Goal: Task Accomplishment & Management: Manage account settings

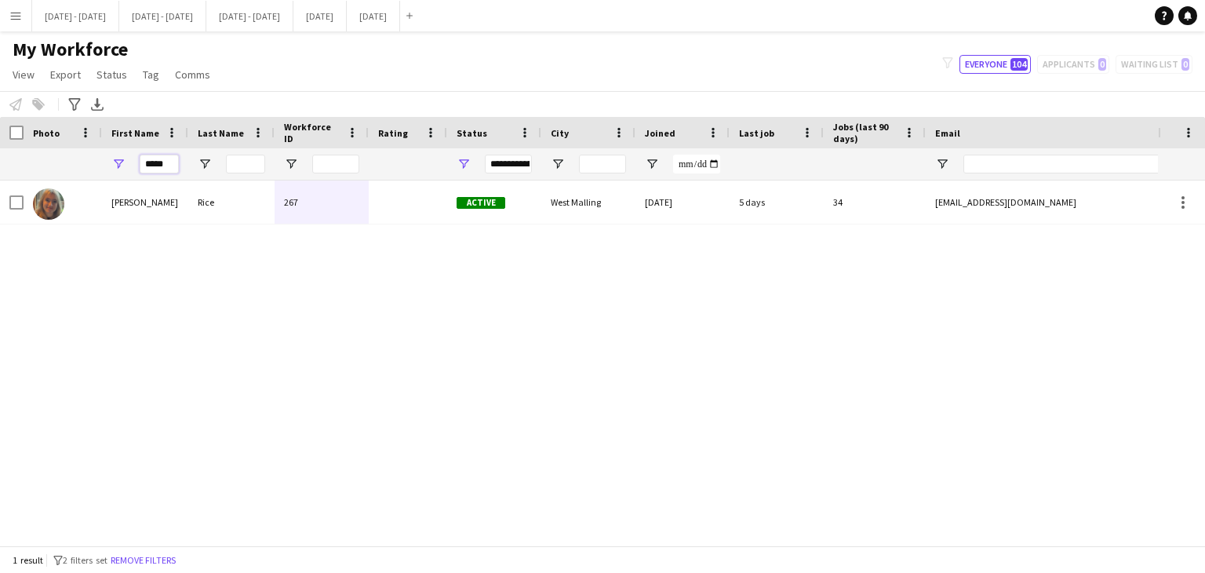
drag, startPoint x: 169, startPoint y: 158, endPoint x: 102, endPoint y: 158, distance: 67.5
click at [102, 158] on div "*****" at bounding box center [145, 163] width 86 height 31
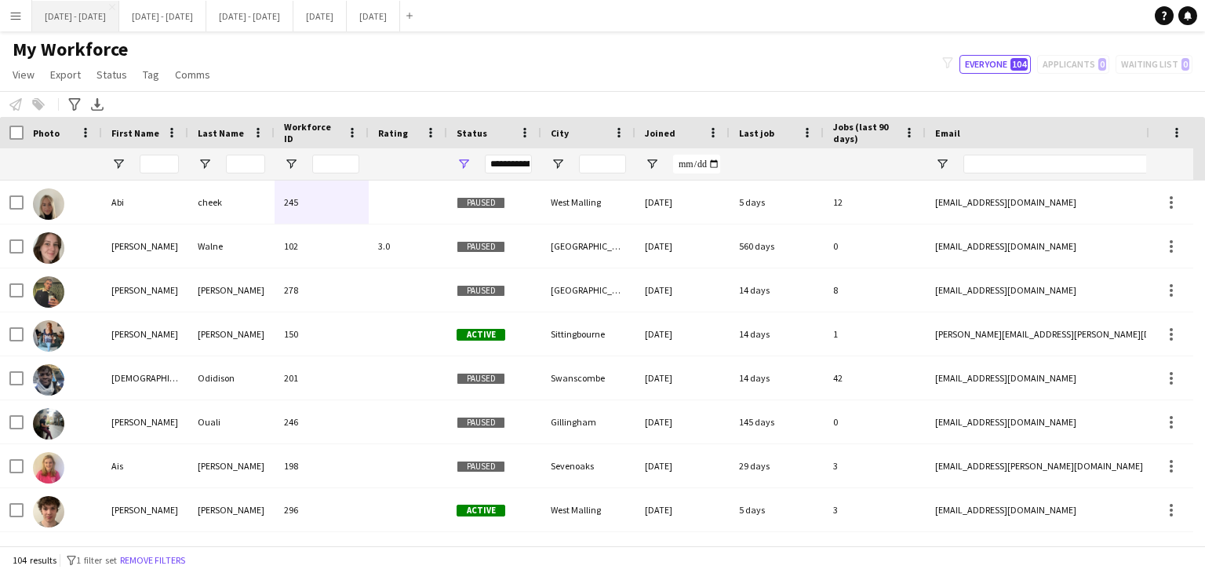
click at [71, 23] on button "[DATE] - [DATE] Close" at bounding box center [75, 16] width 87 height 31
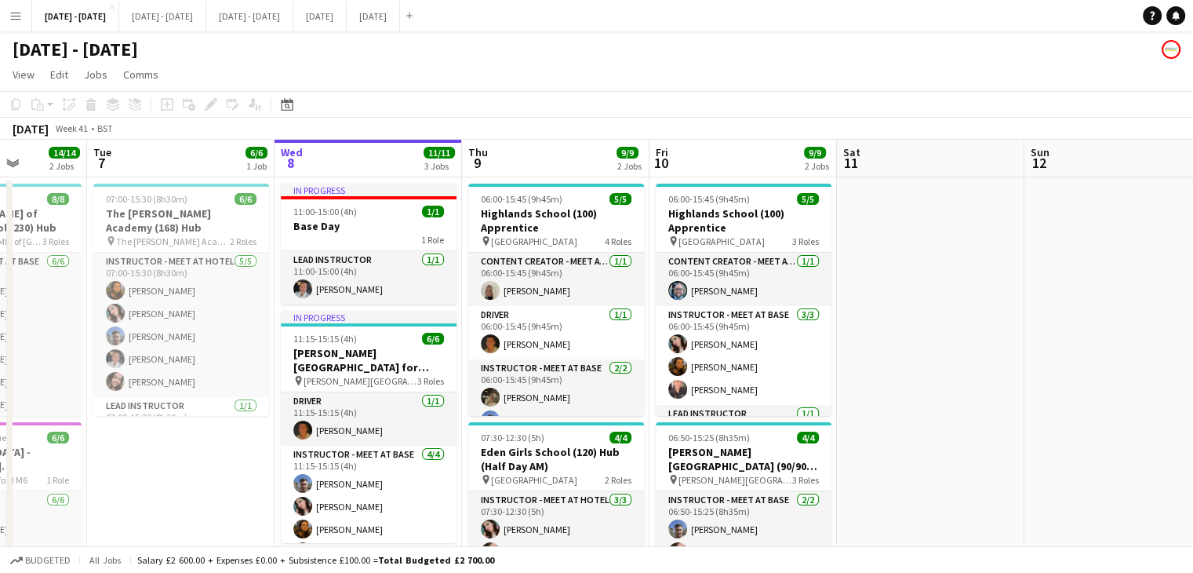
scroll to position [0, 456]
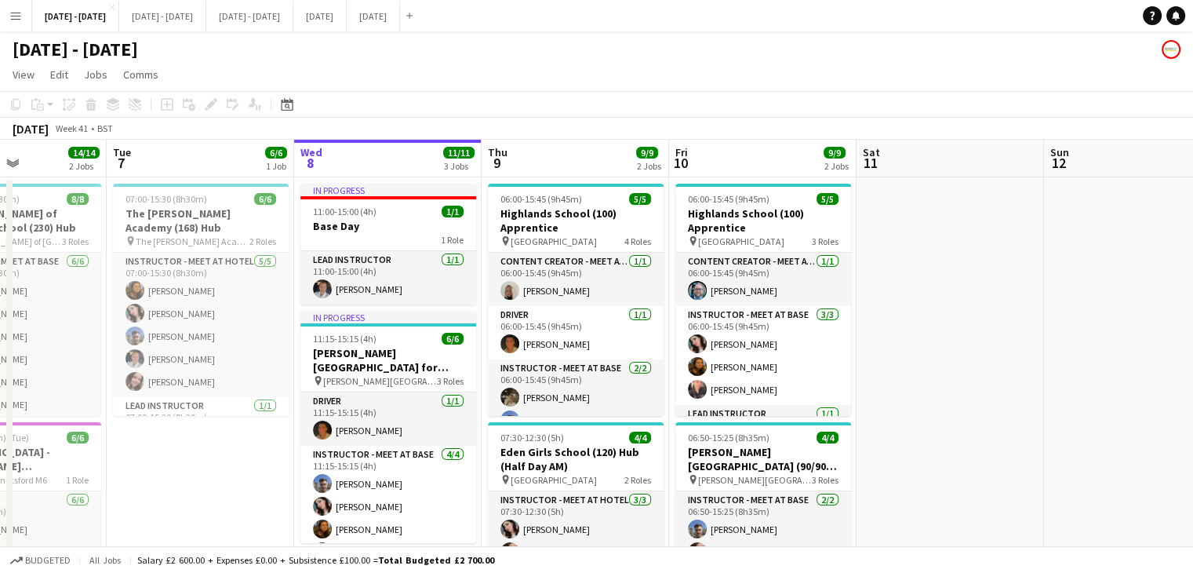
drag, startPoint x: 795, startPoint y: 315, endPoint x: 901, endPoint y: 311, distance: 106.0
click at [901, 311] on app-calendar-viewport "Sat 4 Sun 5 Mon 6 14/14 2 Jobs Tue 7 6/6 1 Job Wed 8 11/11 3 Jobs Thu 9 9/9 2 J…" at bounding box center [596, 457] width 1193 height 634
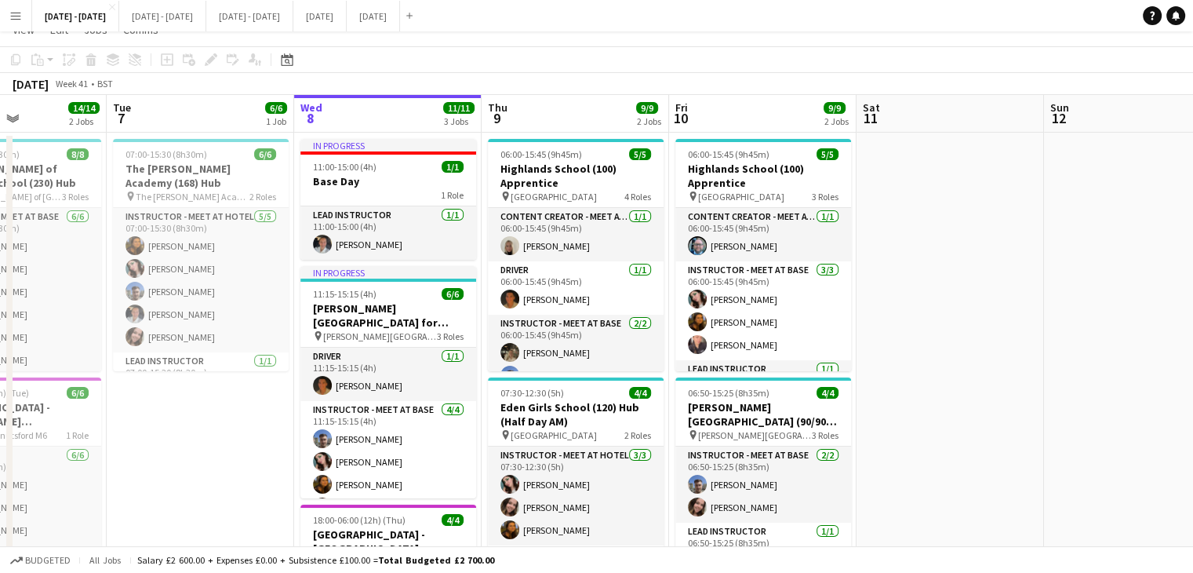
scroll to position [78, 0]
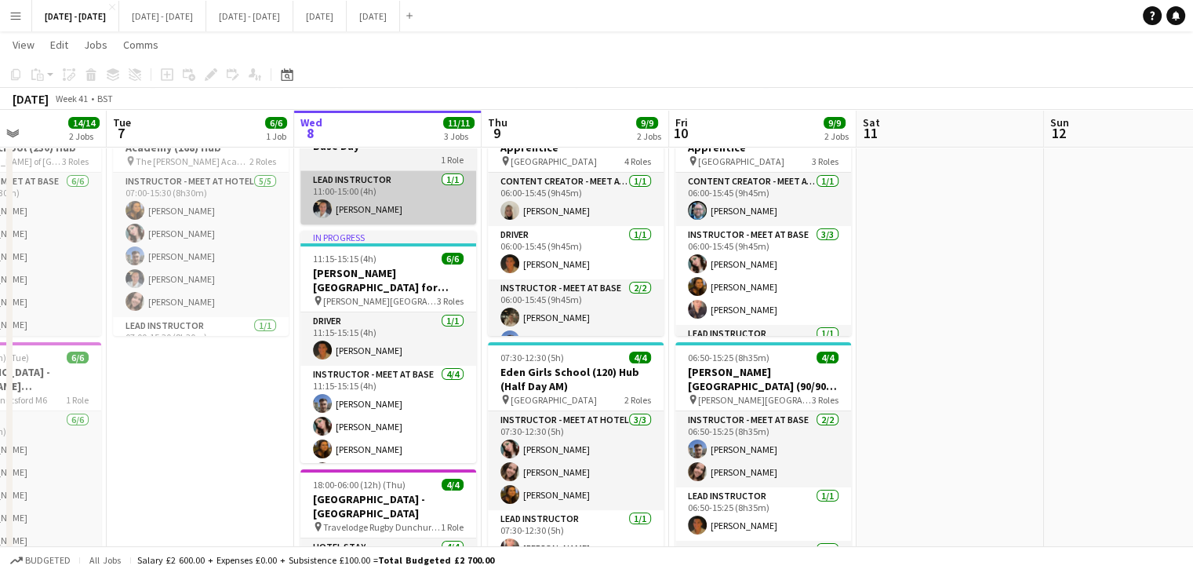
drag, startPoint x: 533, startPoint y: 384, endPoint x: 377, endPoint y: 206, distance: 237.9
click at [533, 385] on h3 "Eden Girls School (120) Hub (Half Day AM)" at bounding box center [576, 379] width 176 height 28
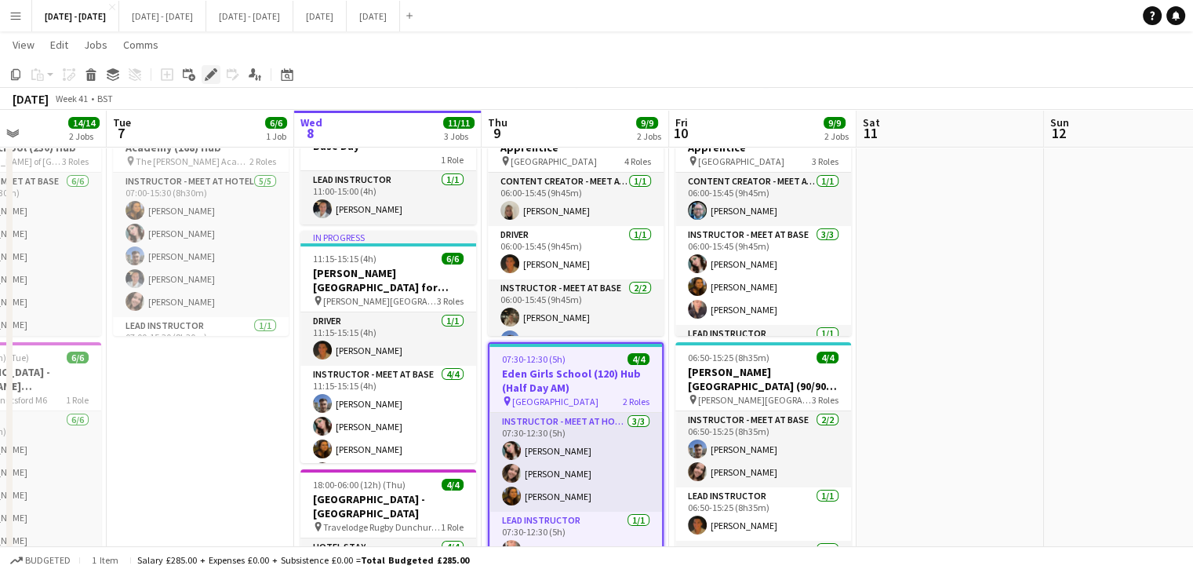
click at [213, 75] on icon at bounding box center [210, 75] width 9 height 9
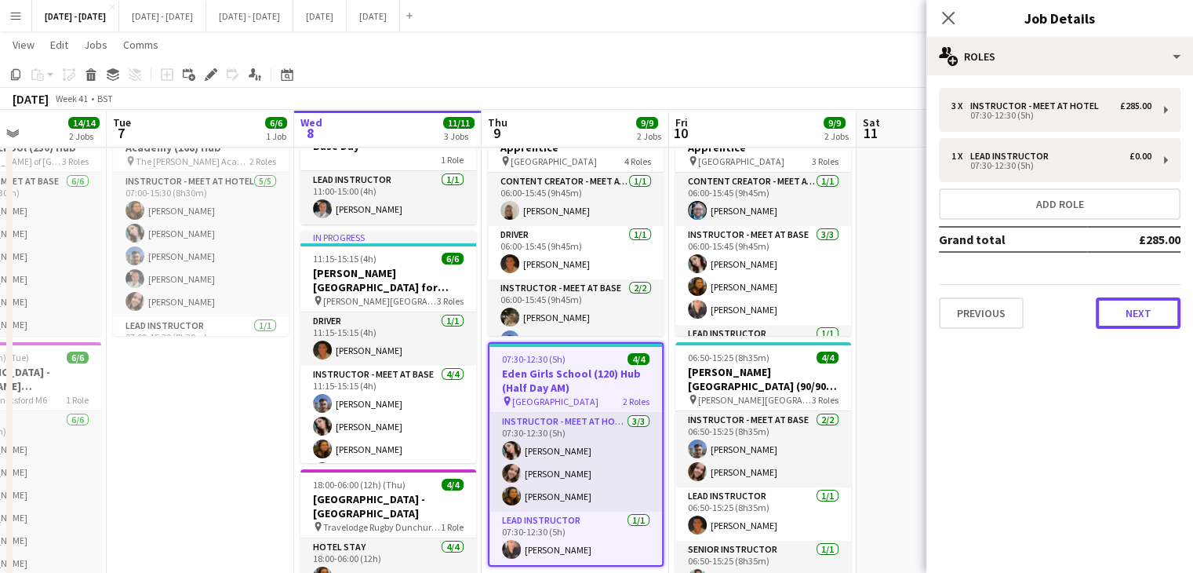
click at [1141, 308] on button "Next" at bounding box center [1138, 312] width 85 height 31
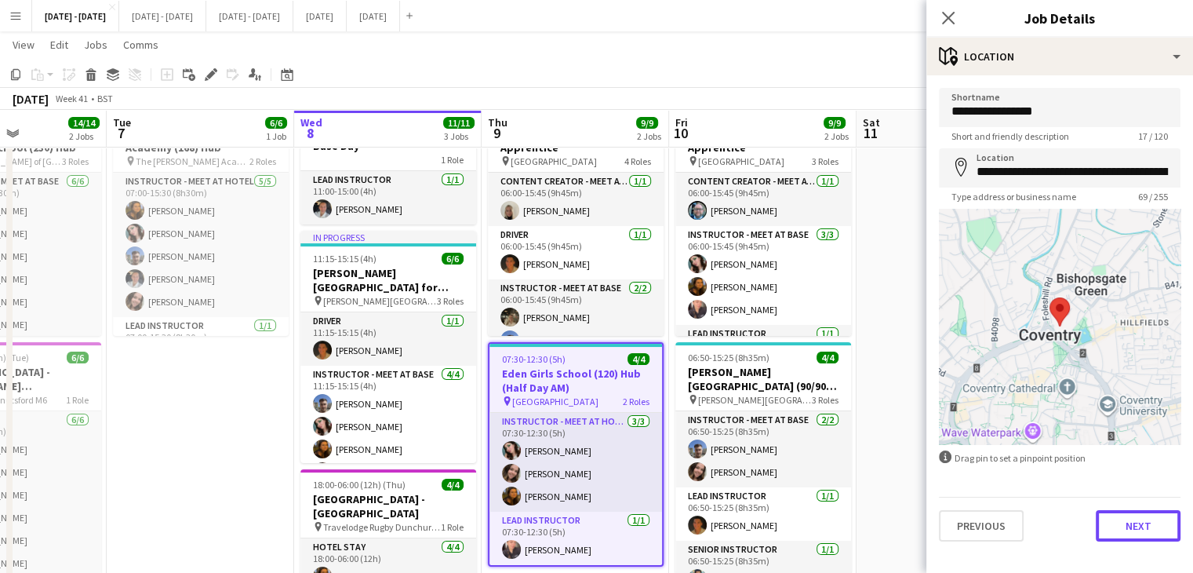
click at [1143, 537] on button "Next" at bounding box center [1138, 525] width 85 height 31
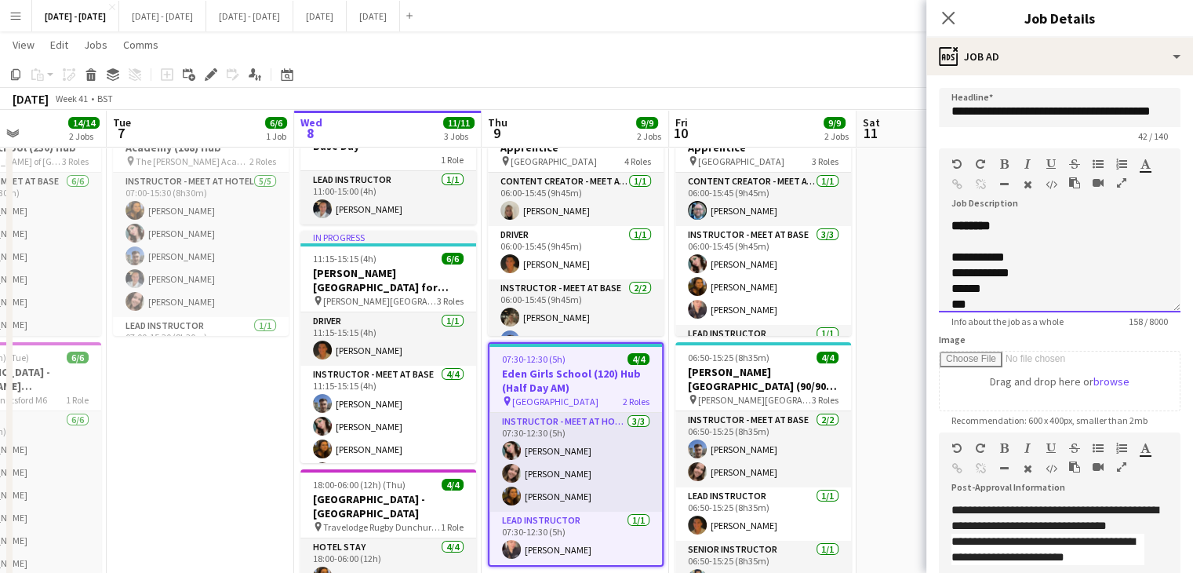
click at [1010, 210] on div "**********" at bounding box center [1060, 259] width 242 height 105
click at [1007, 223] on div "**********" at bounding box center [1060, 265] width 242 height 94
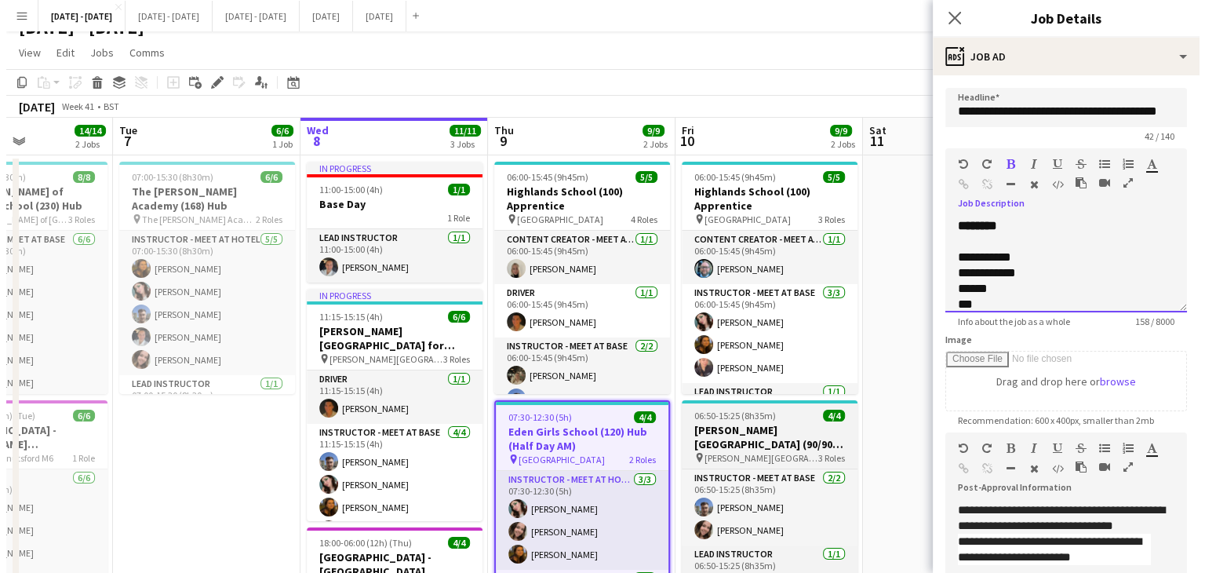
scroll to position [0, 0]
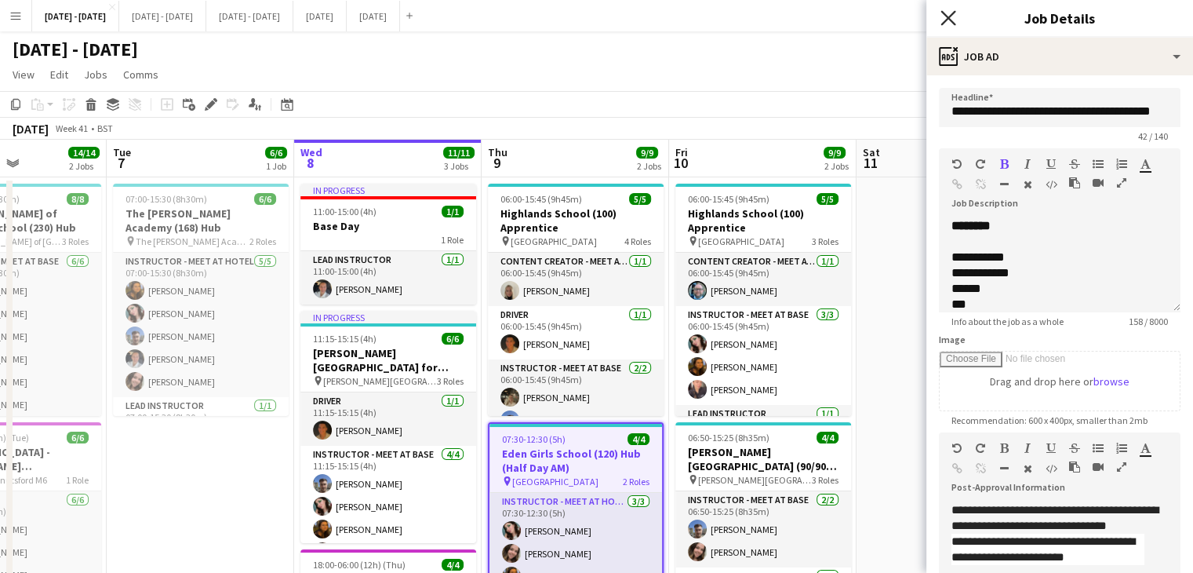
click at [945, 15] on icon at bounding box center [948, 17] width 15 height 15
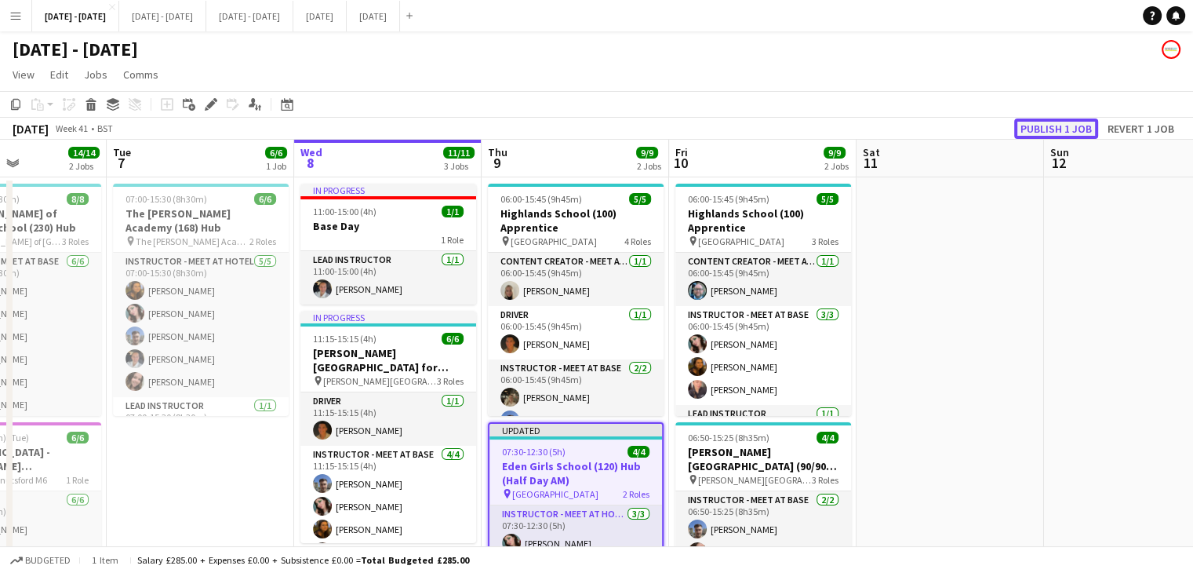
click at [1057, 130] on button "Publish 1 job" at bounding box center [1056, 128] width 84 height 20
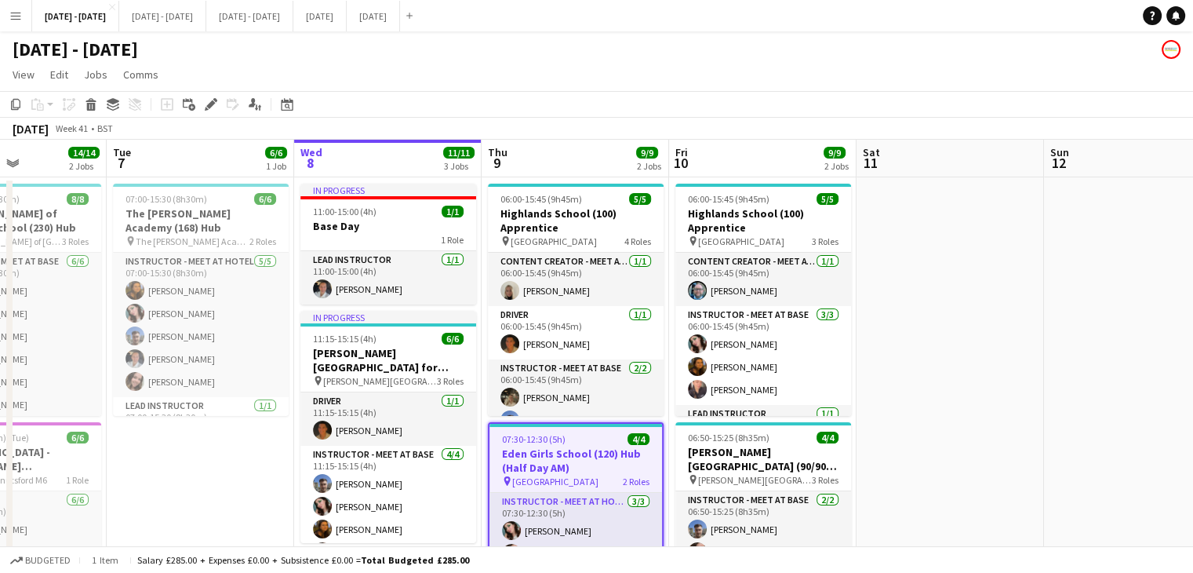
click at [6, 9] on button "Menu" at bounding box center [15, 15] width 31 height 31
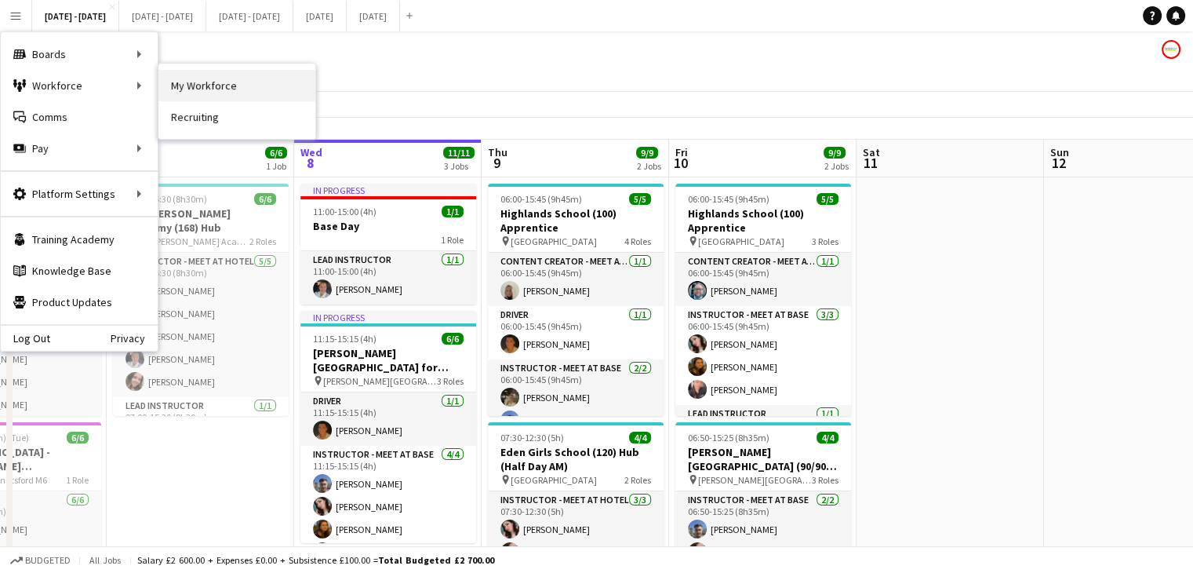
click at [213, 82] on link "My Workforce" at bounding box center [236, 85] width 157 height 31
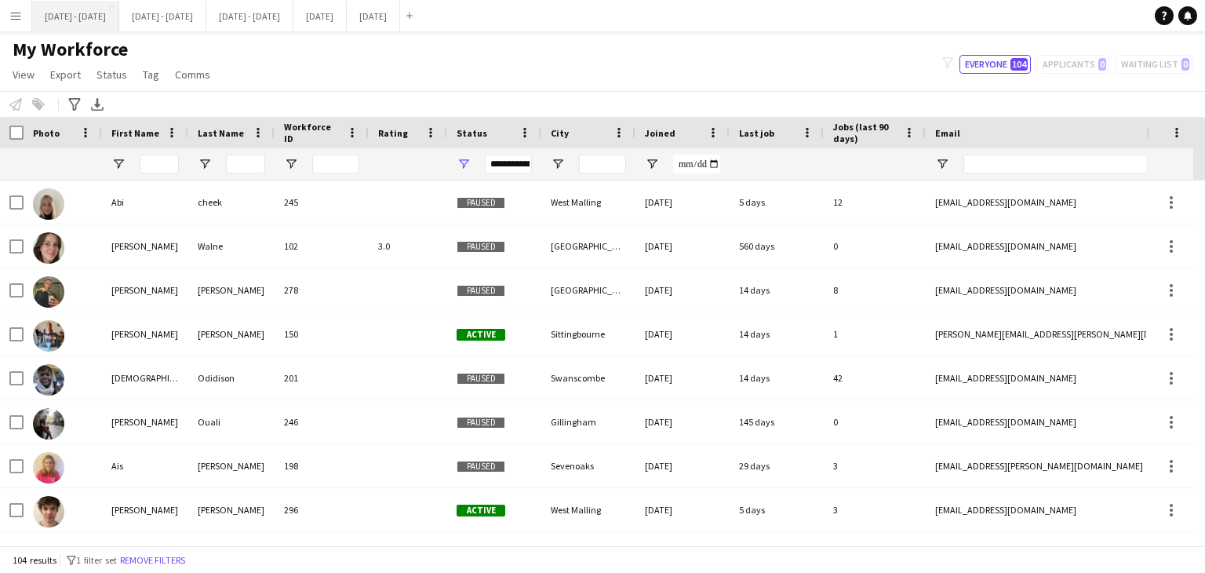
click at [80, 12] on button "[DATE] - [DATE] Close" at bounding box center [75, 16] width 87 height 31
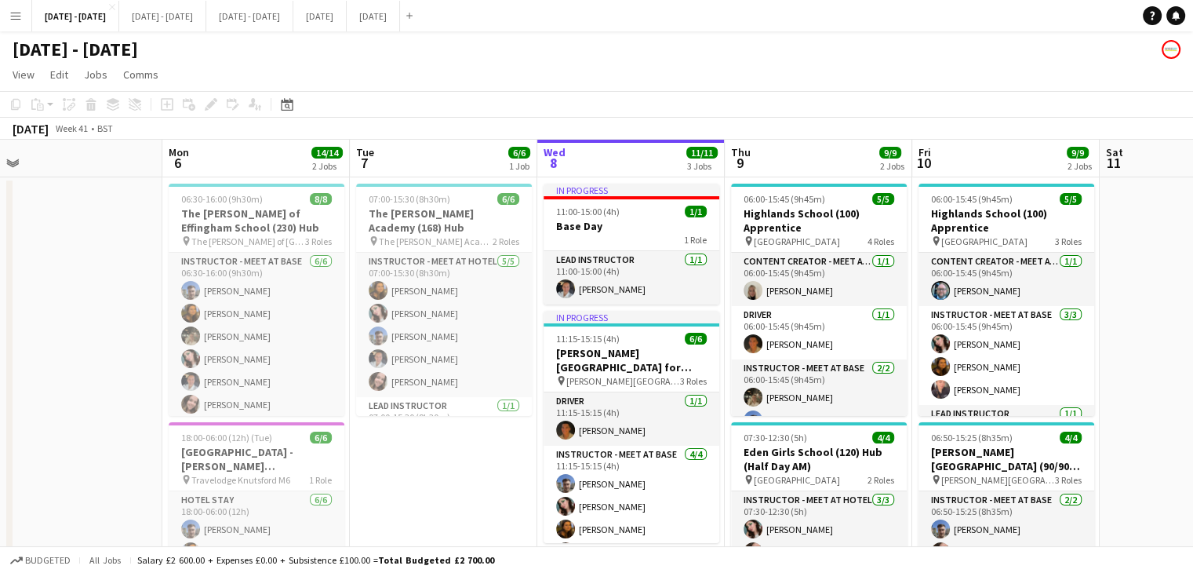
scroll to position [0, 399]
drag, startPoint x: 101, startPoint y: 495, endPoint x: 452, endPoint y: 478, distance: 351.1
click at [452, 478] on app-calendar-viewport "Fri 3 Sat 4 Sun 5 Mon 6 14/14 2 Jobs Tue 7 6/6 1 Job Wed 8 11/11 3 Jobs Thu 9 9…" at bounding box center [596, 457] width 1193 height 634
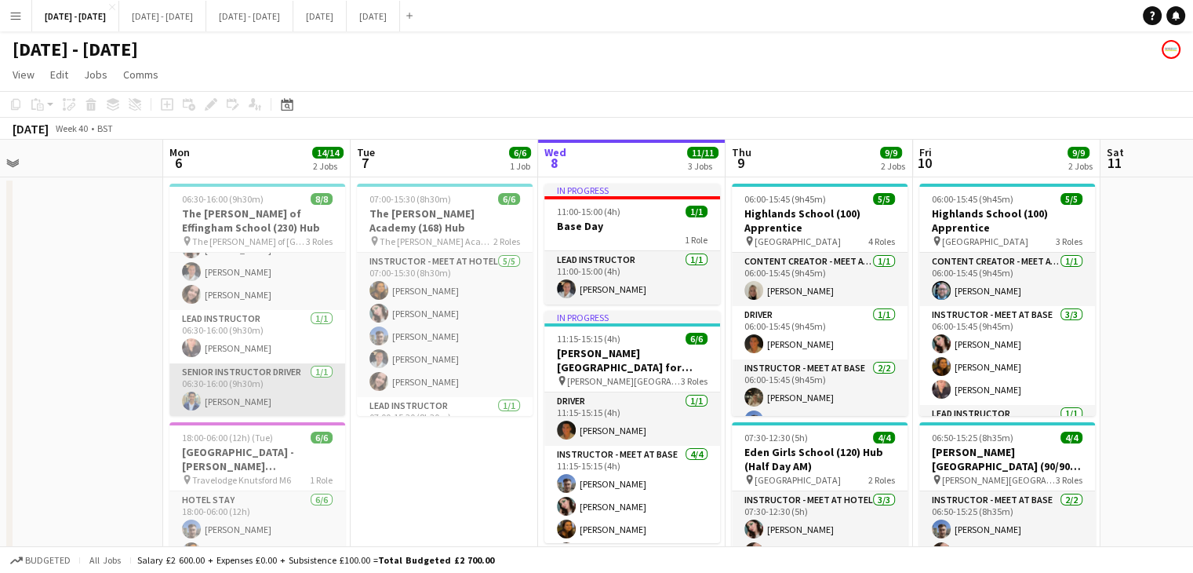
scroll to position [0, 0]
